Goal: Information Seeking & Learning: Learn about a topic

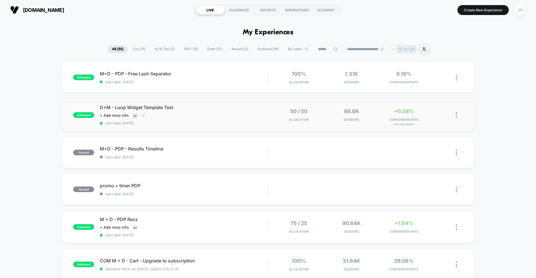
click at [224, 112] on div "D+M - Loop Widget Template Test Click to view images Click to edit experience d…" at bounding box center [184, 115] width 168 height 21
